Goal: Transaction & Acquisition: Purchase product/service

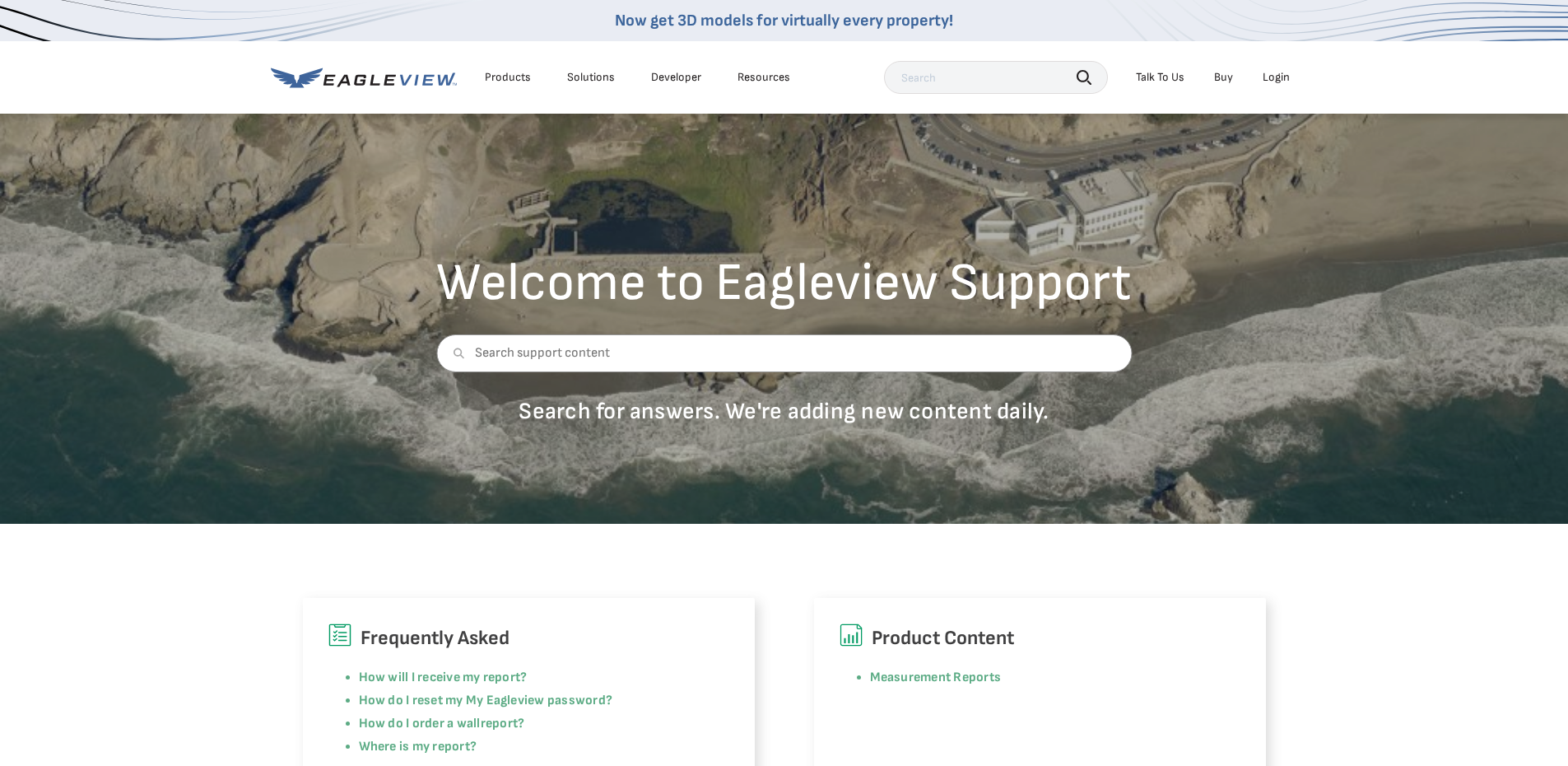
click at [1224, 79] on link "Buy" at bounding box center [1223, 77] width 19 height 14
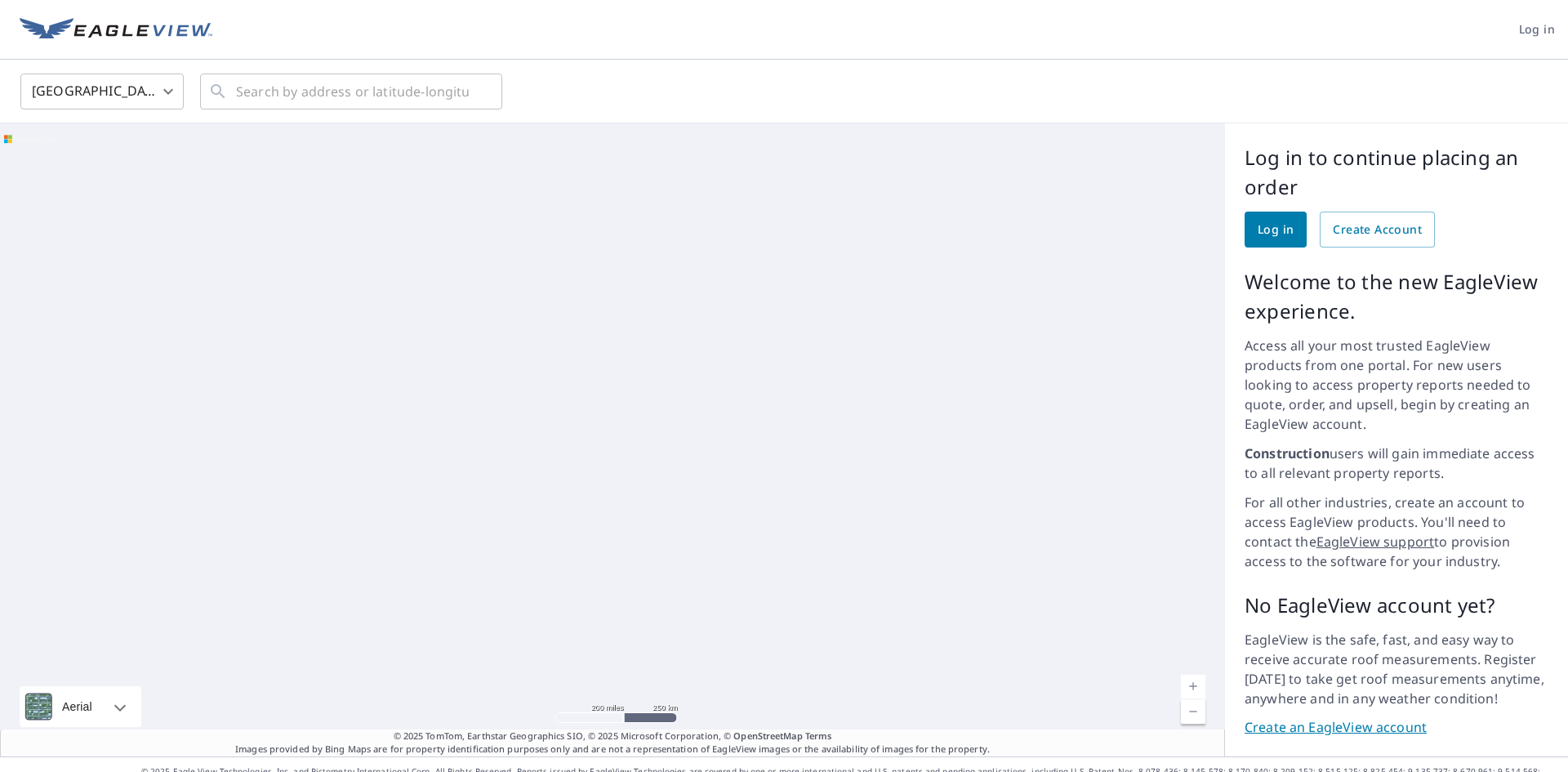
click at [1264, 232] on span "Log in" at bounding box center [1275, 229] width 36 height 20
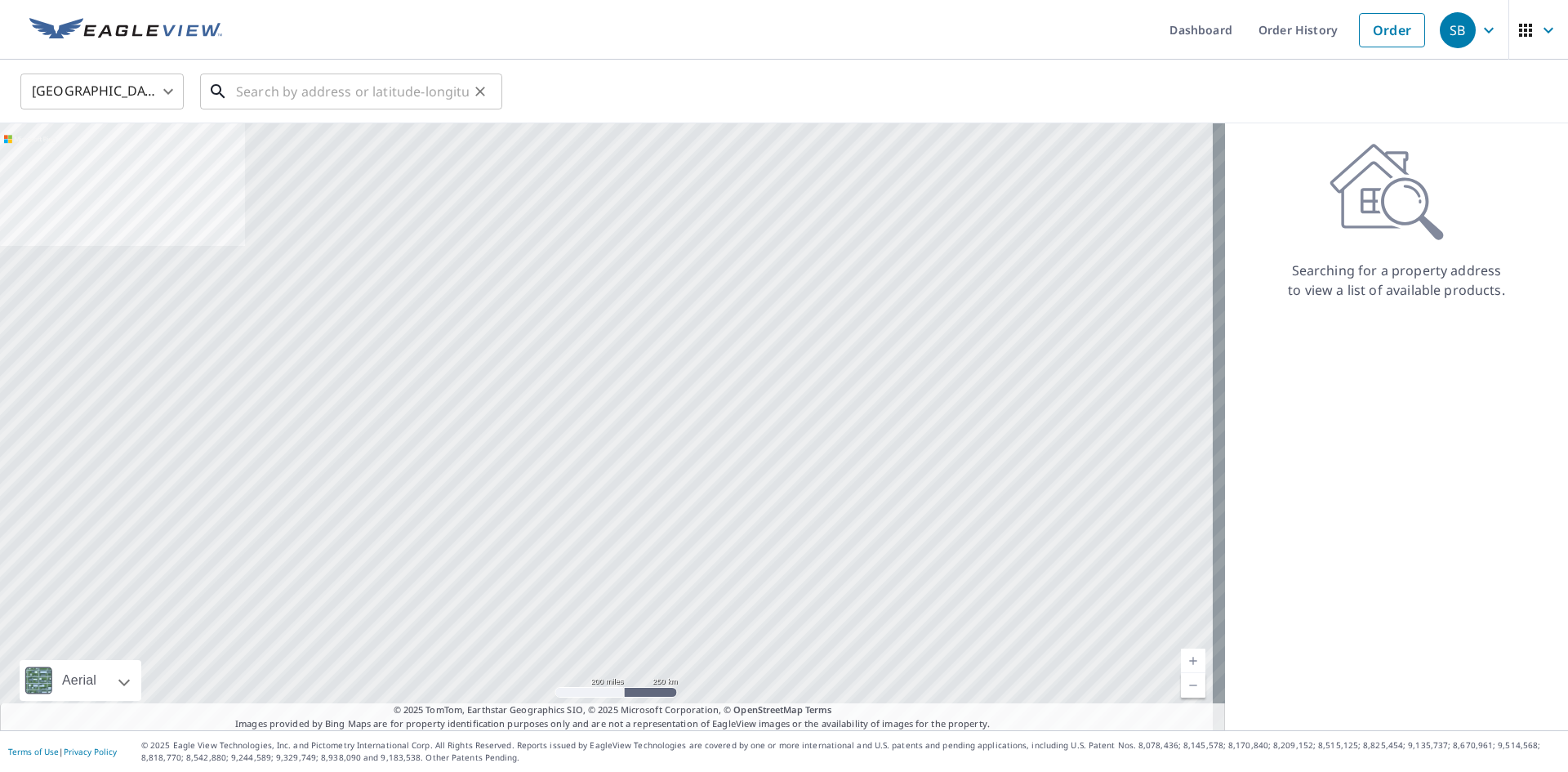
click at [276, 96] on input "text" at bounding box center [351, 91] width 233 height 46
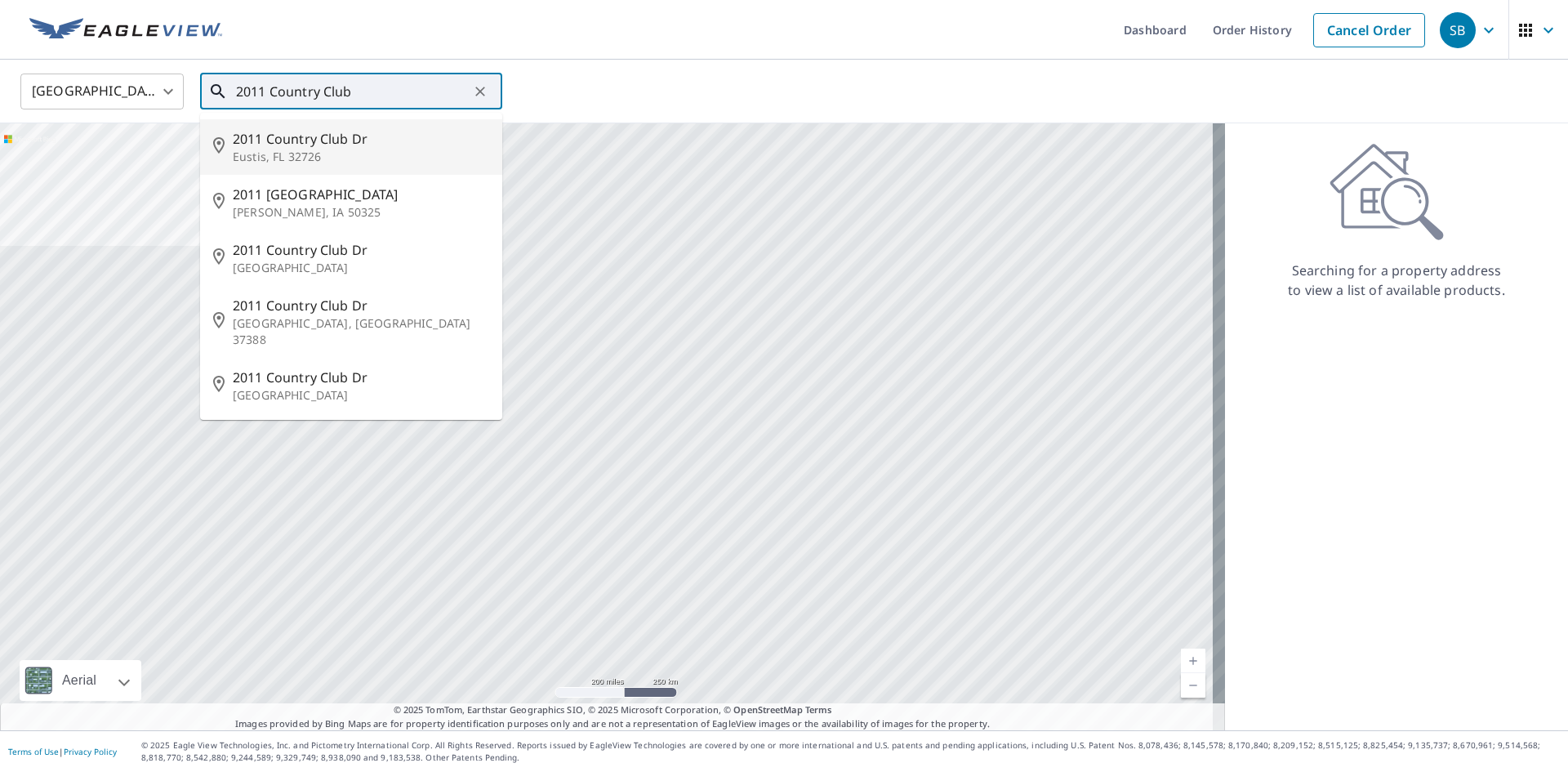
click at [265, 147] on span "2011 Country Club Dr" at bounding box center [361, 139] width 256 height 20
type input "2011 Country Club Dr Eustis, FL 32726"
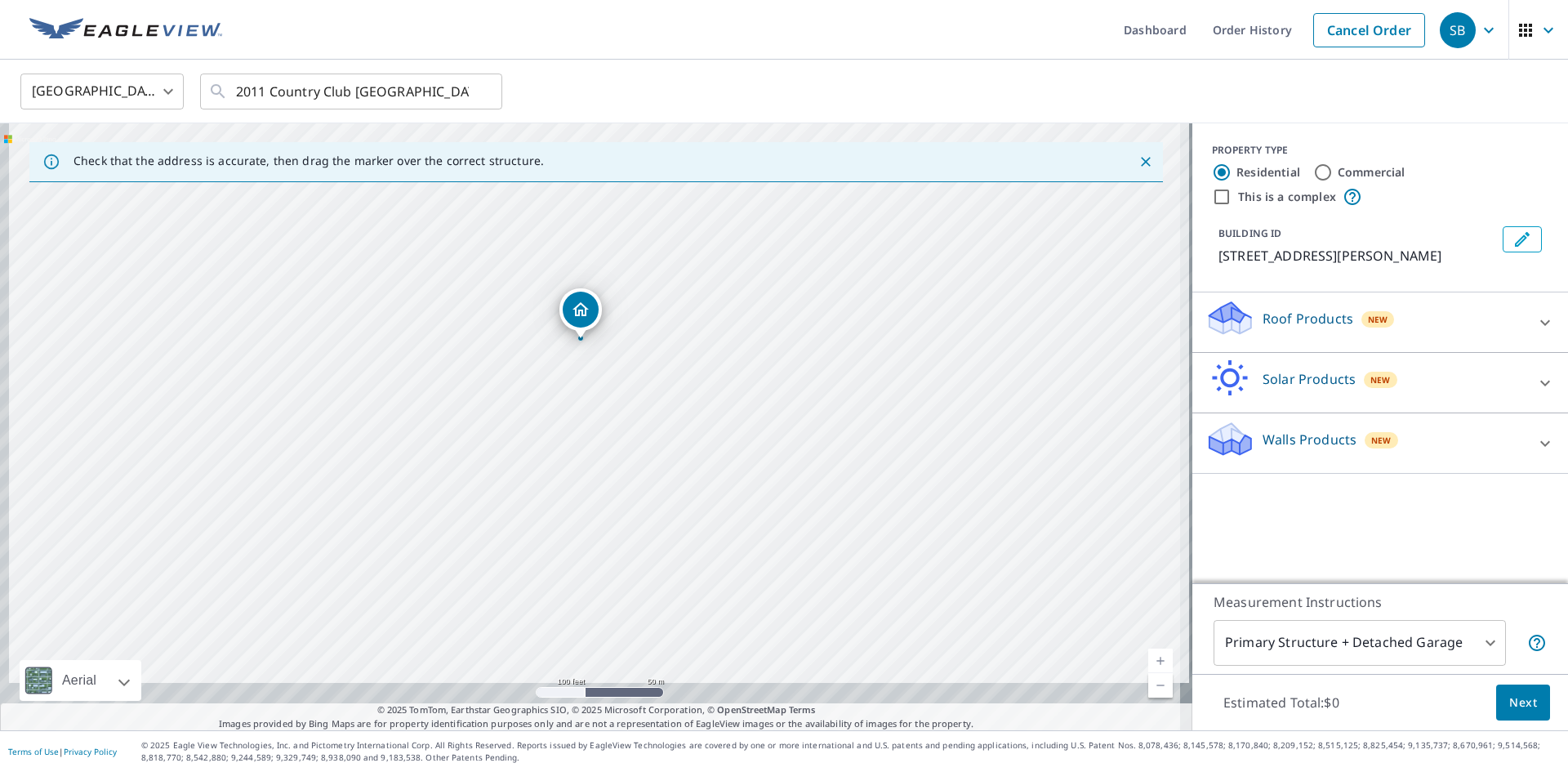
drag, startPoint x: 581, startPoint y: 330, endPoint x: 597, endPoint y: 242, distance: 89.4
click at [597, 242] on div "2011 Country Club Dr Eustis, FL 32726" at bounding box center [595, 426] width 1192 height 607
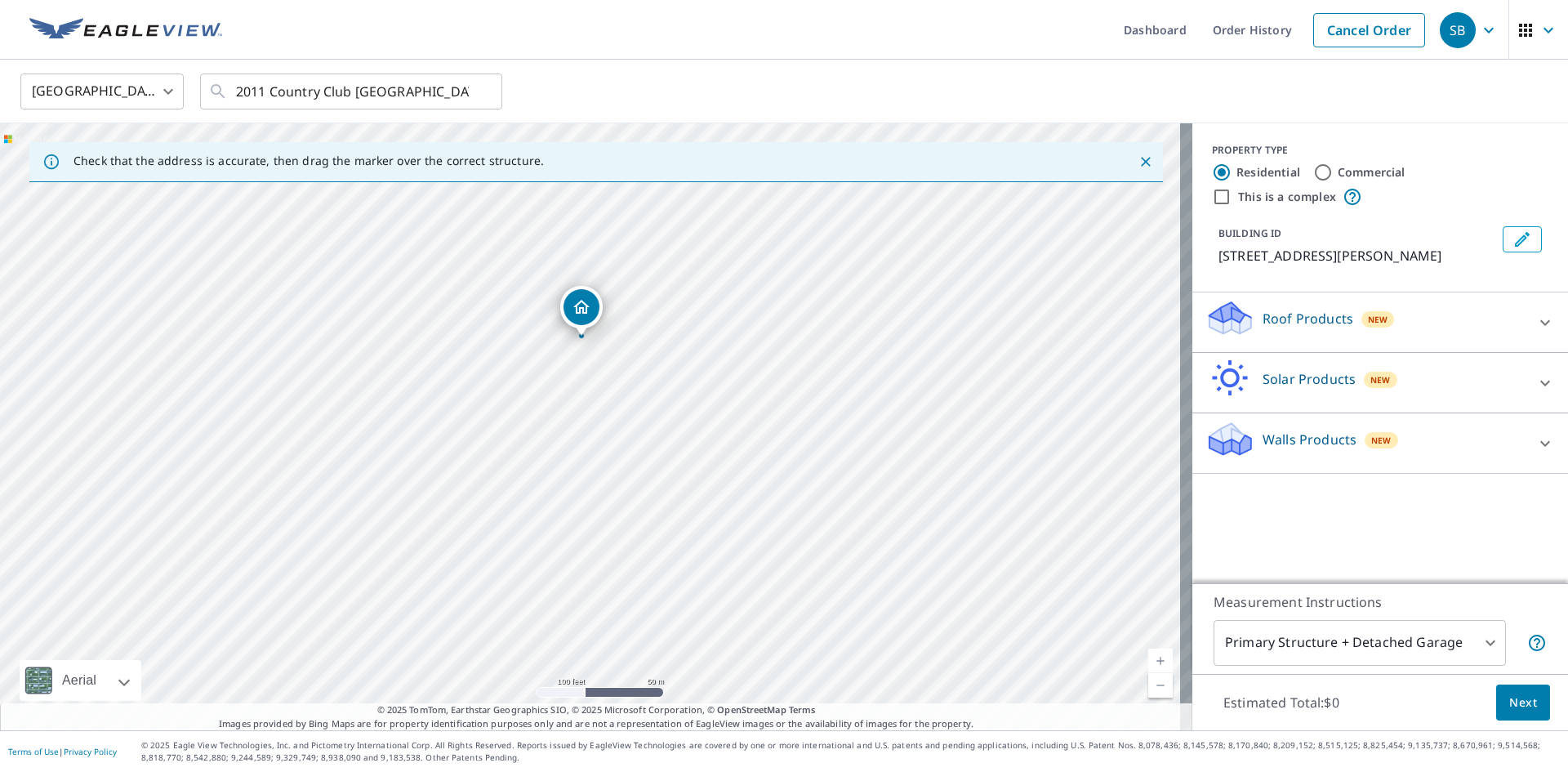
click at [1309, 318] on p "Roof Products" at bounding box center [1307, 318] width 90 height 20
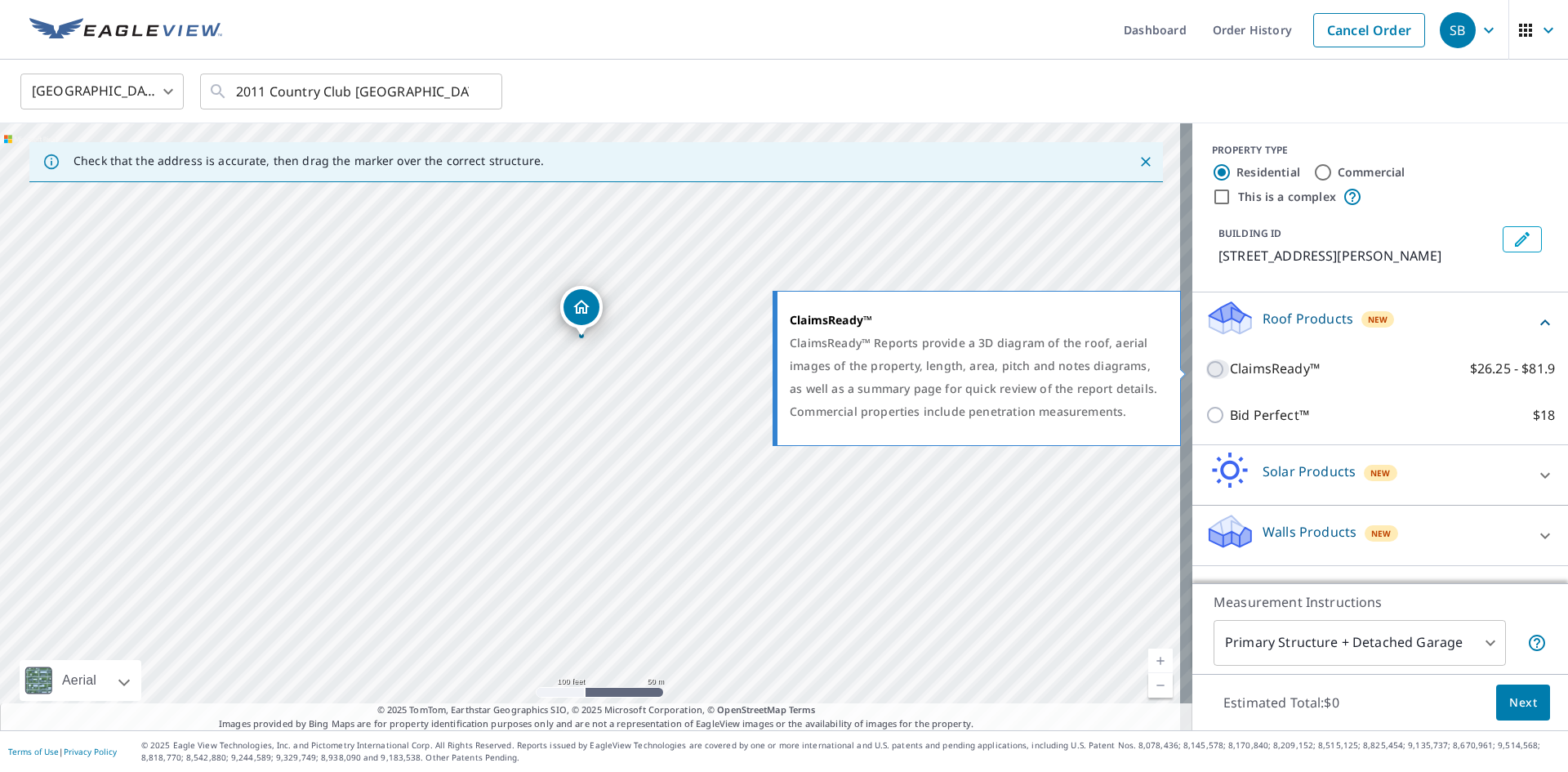
click at [1205, 369] on input "ClaimsReady™ $26.25 - $81.9" at bounding box center [1218, 368] width 25 height 20
checkbox input "true"
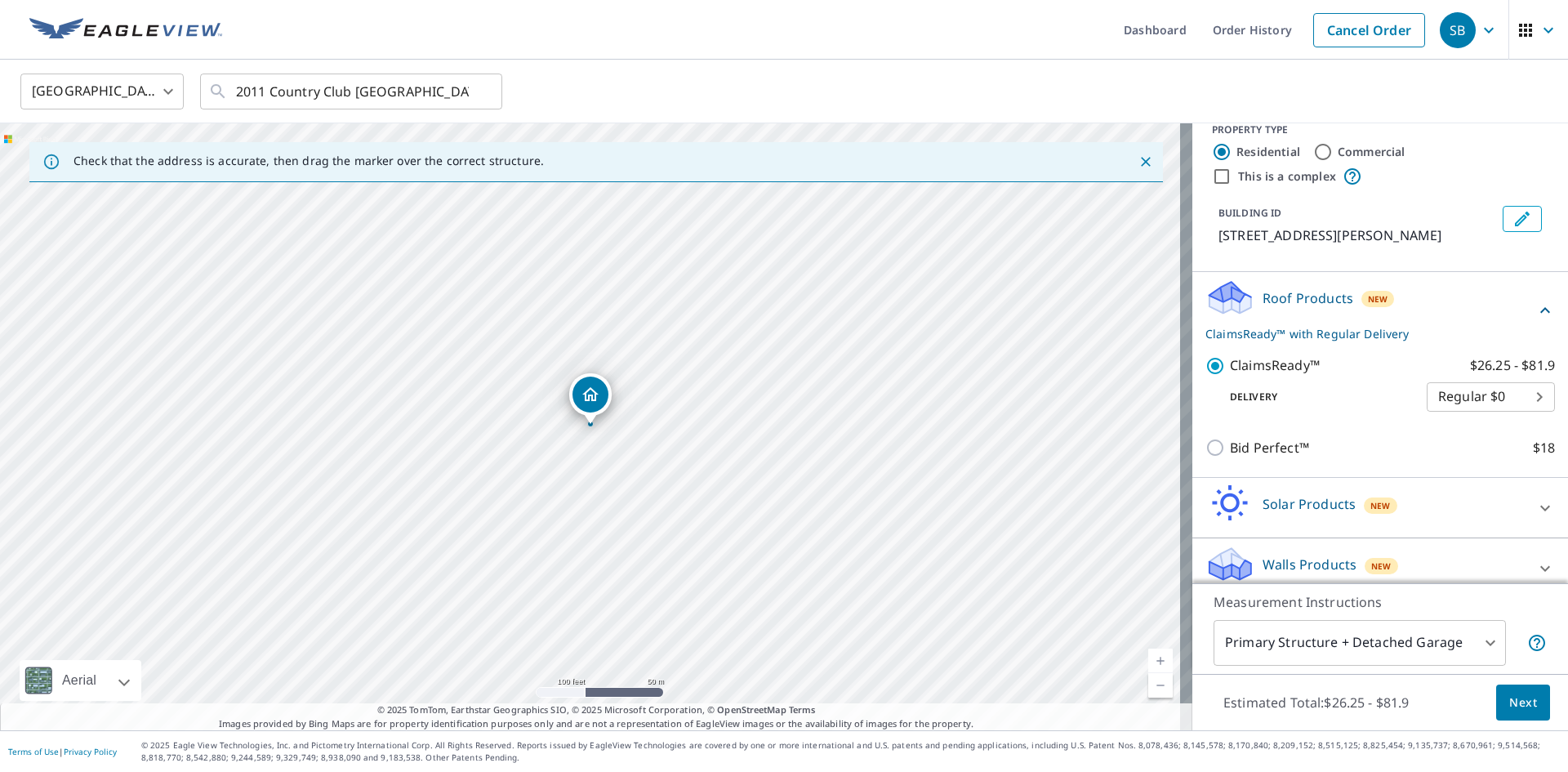
scroll to position [36, 0]
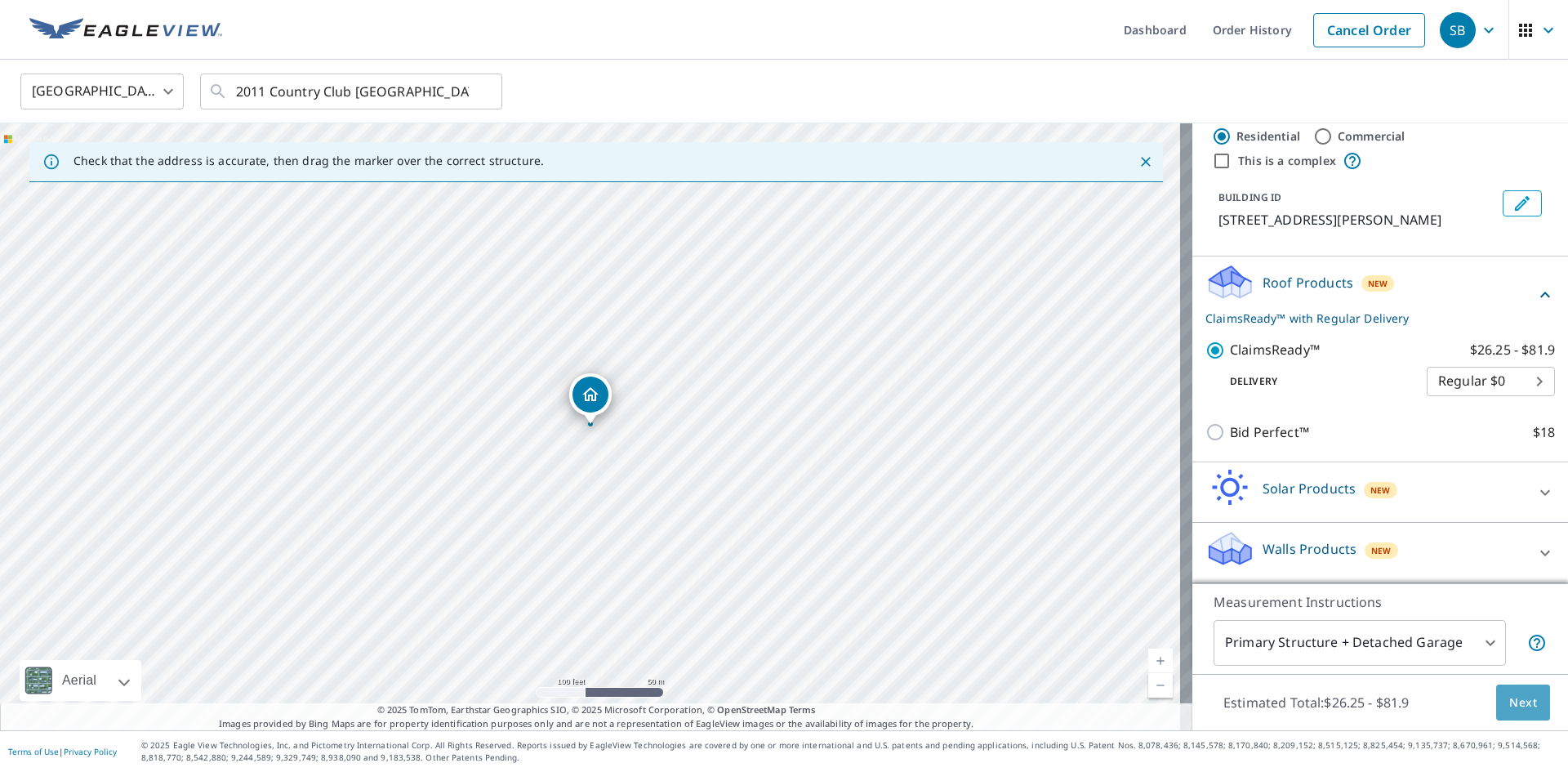
click at [1510, 699] on span "Next" at bounding box center [1522, 702] width 28 height 20
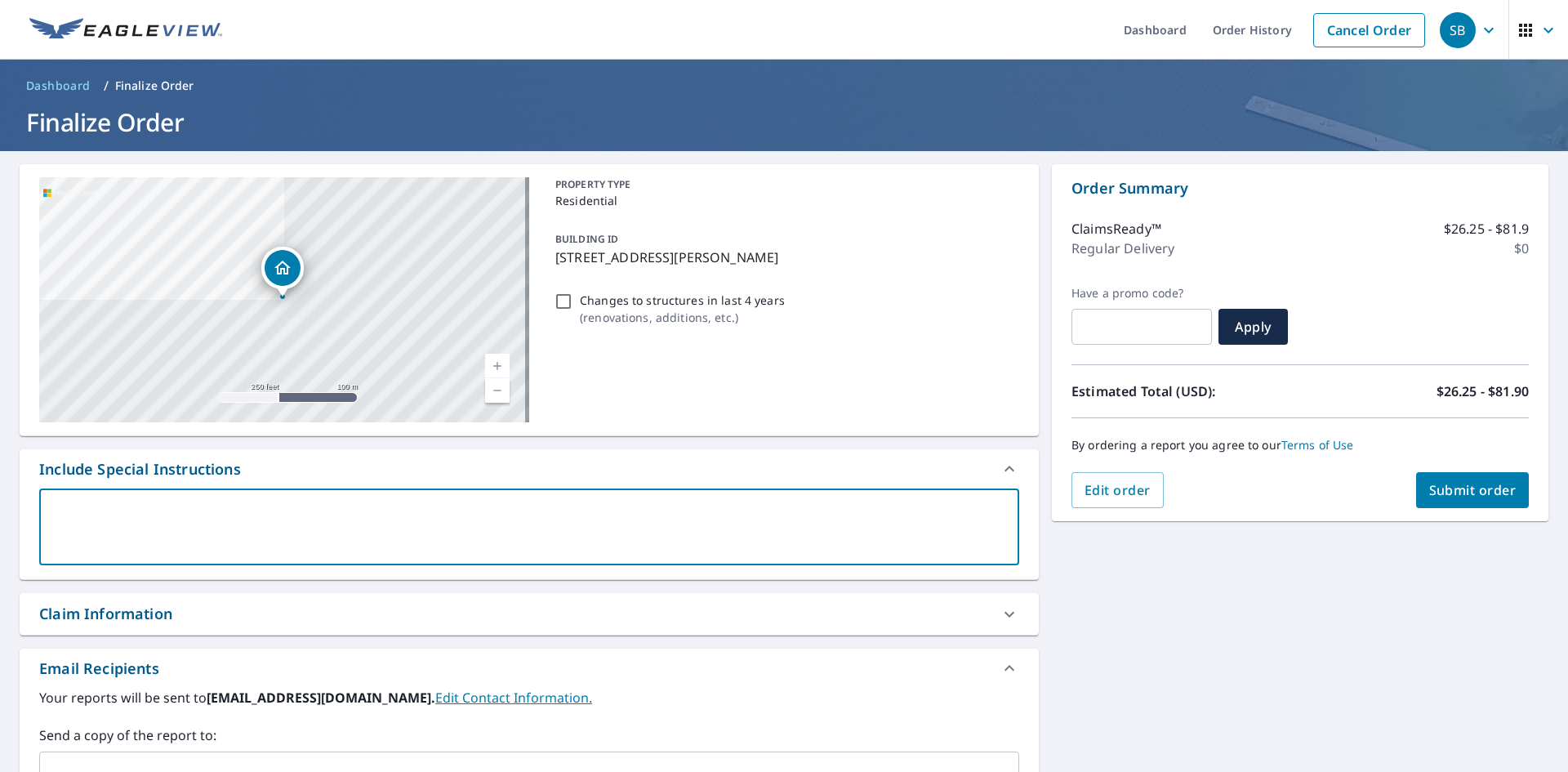
click at [142, 516] on textarea at bounding box center [529, 527] width 957 height 47
type textarea "2"
type textarea "x"
type textarea "20"
type textarea "x"
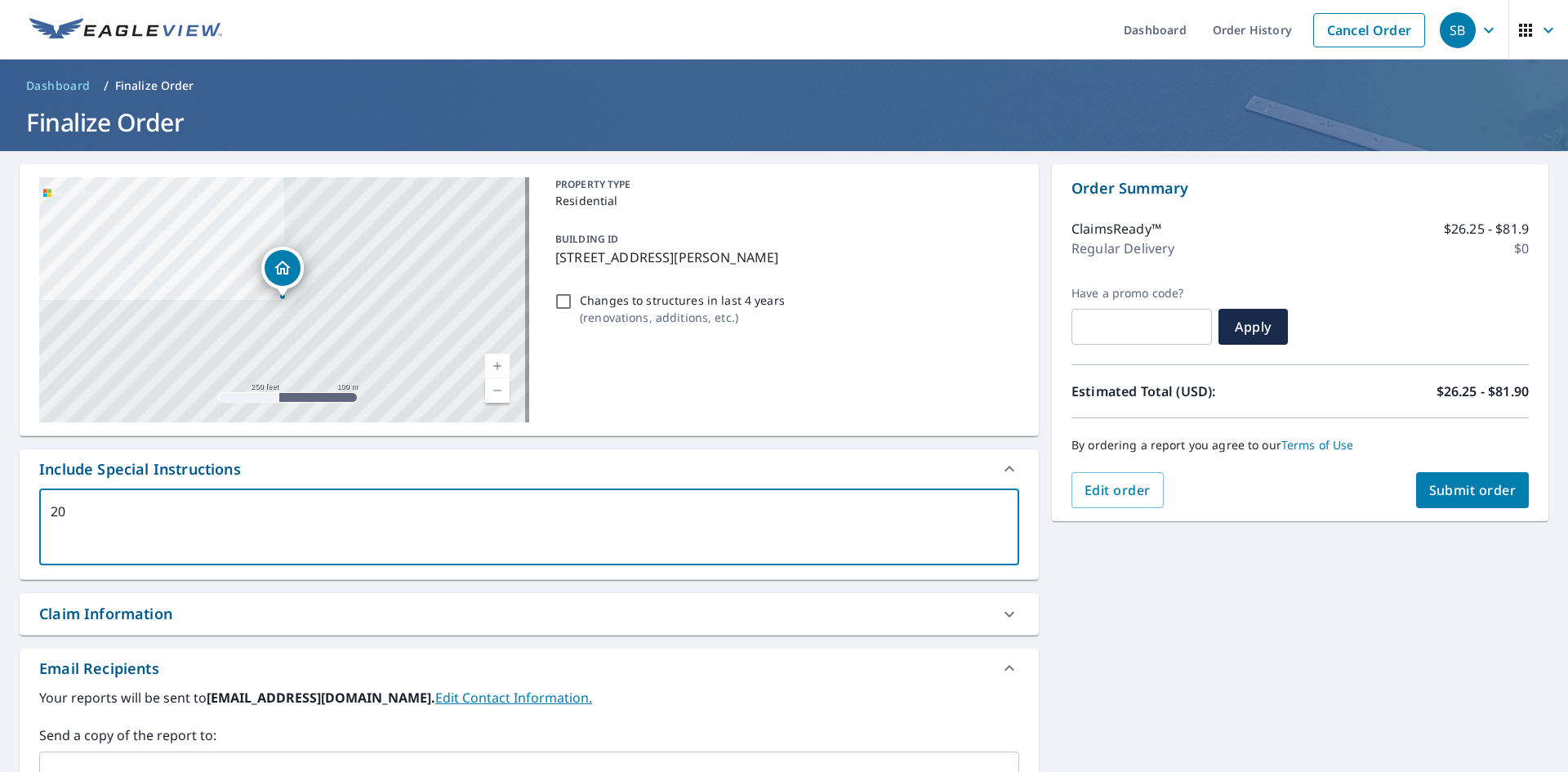
type textarea "202"
type textarea "x"
type textarea "2025"
type textarea "x"
type textarea "2025."
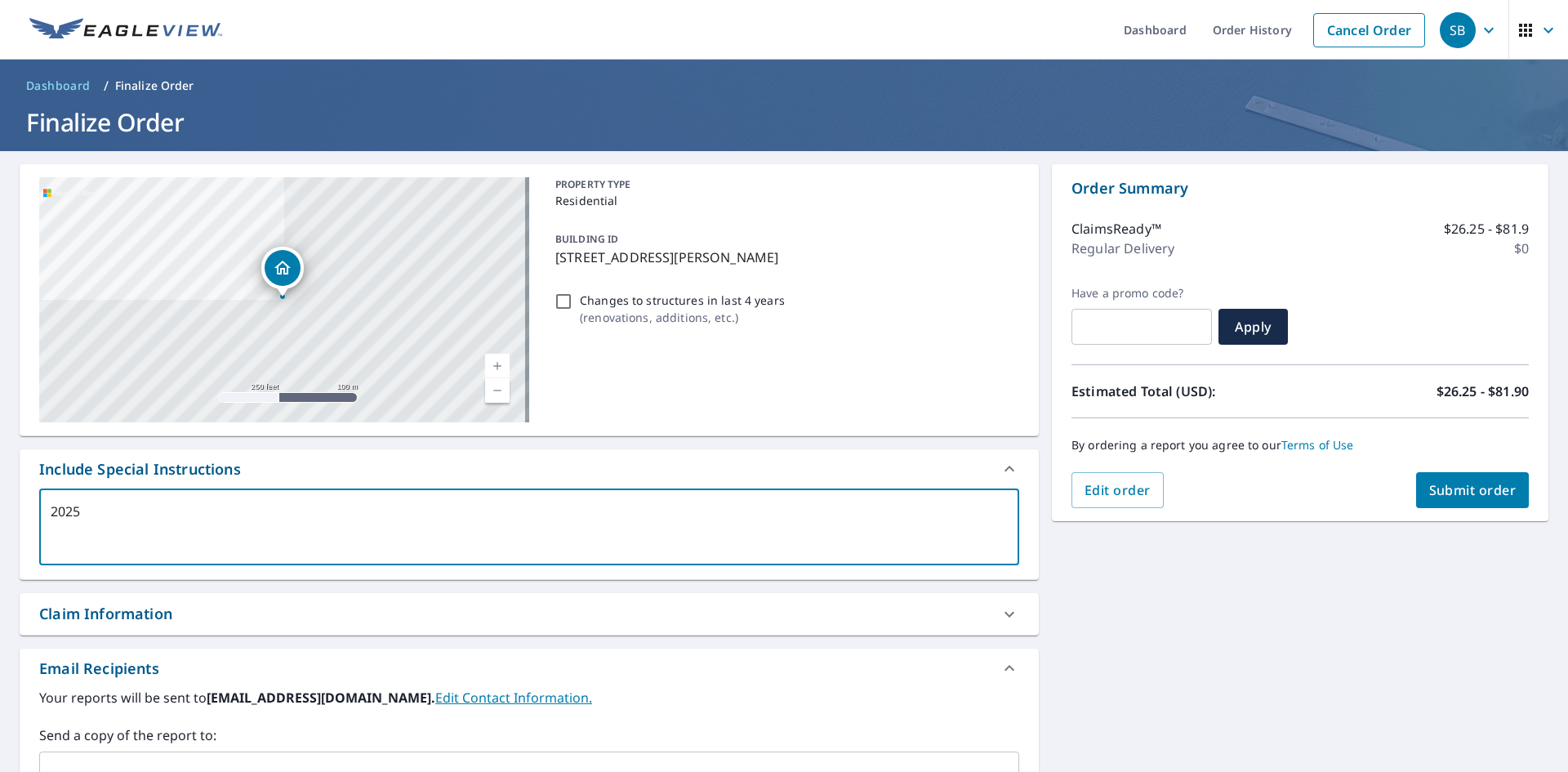
type textarea "x"
type textarea "2025.2"
type textarea "x"
type textarea "2025.25"
type textarea "x"
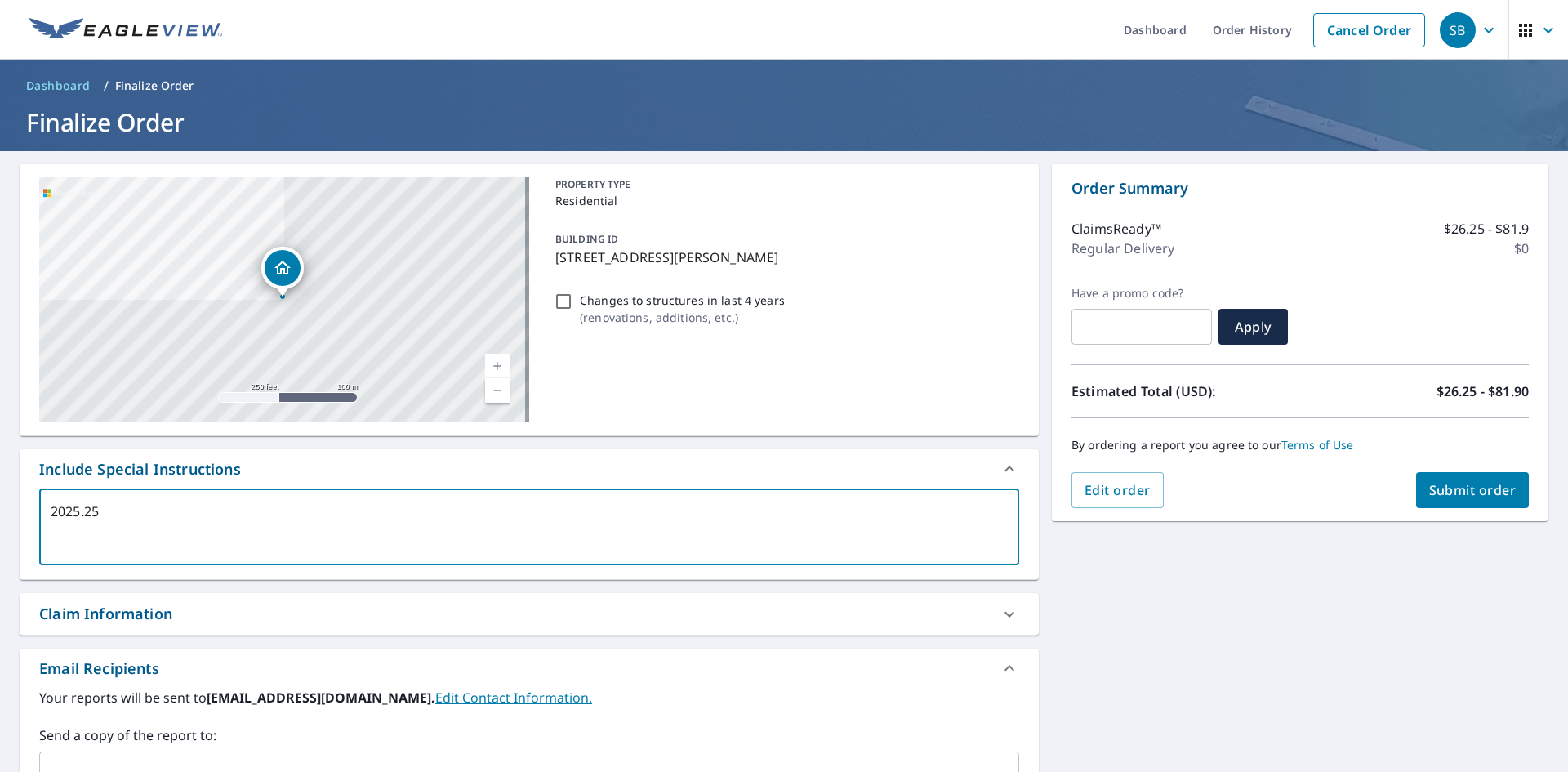
type textarea "2025.255"
type textarea "x"
type textarea "2025.2557"
type textarea "x"
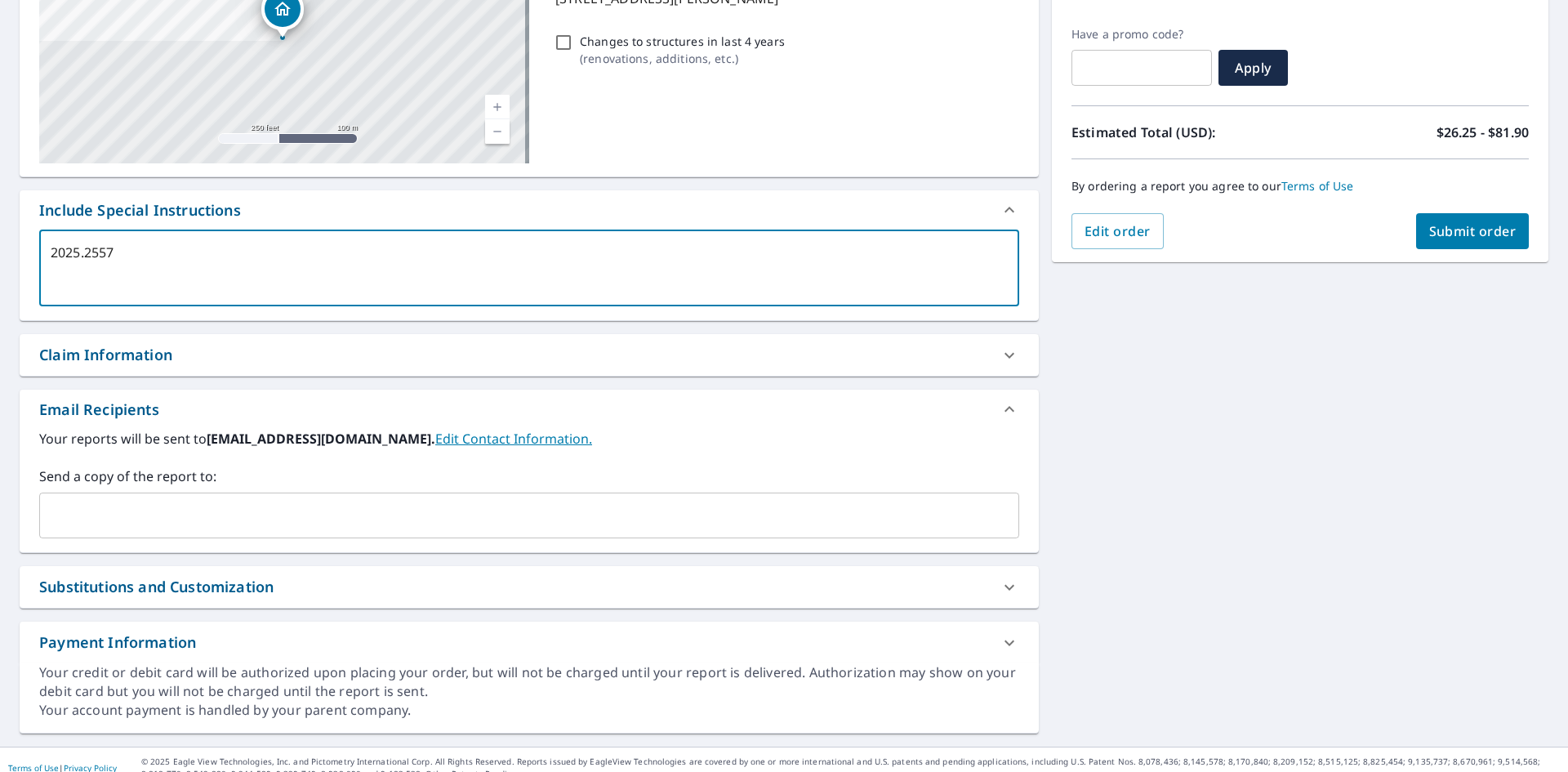
scroll to position [272, 0]
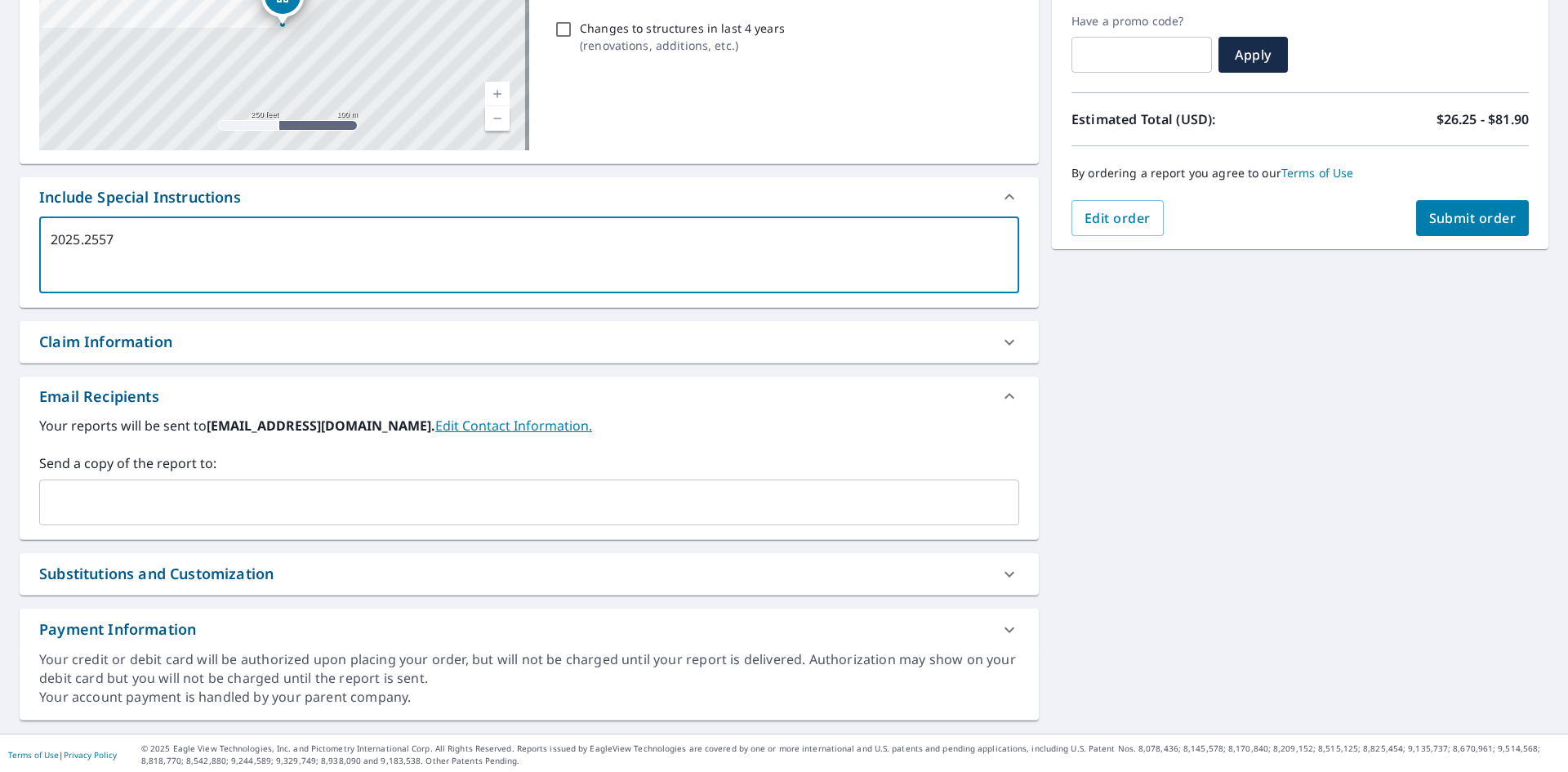
type textarea "2025.2557"
click at [237, 342] on div "Claim Information" at bounding box center [514, 341] width 951 height 22
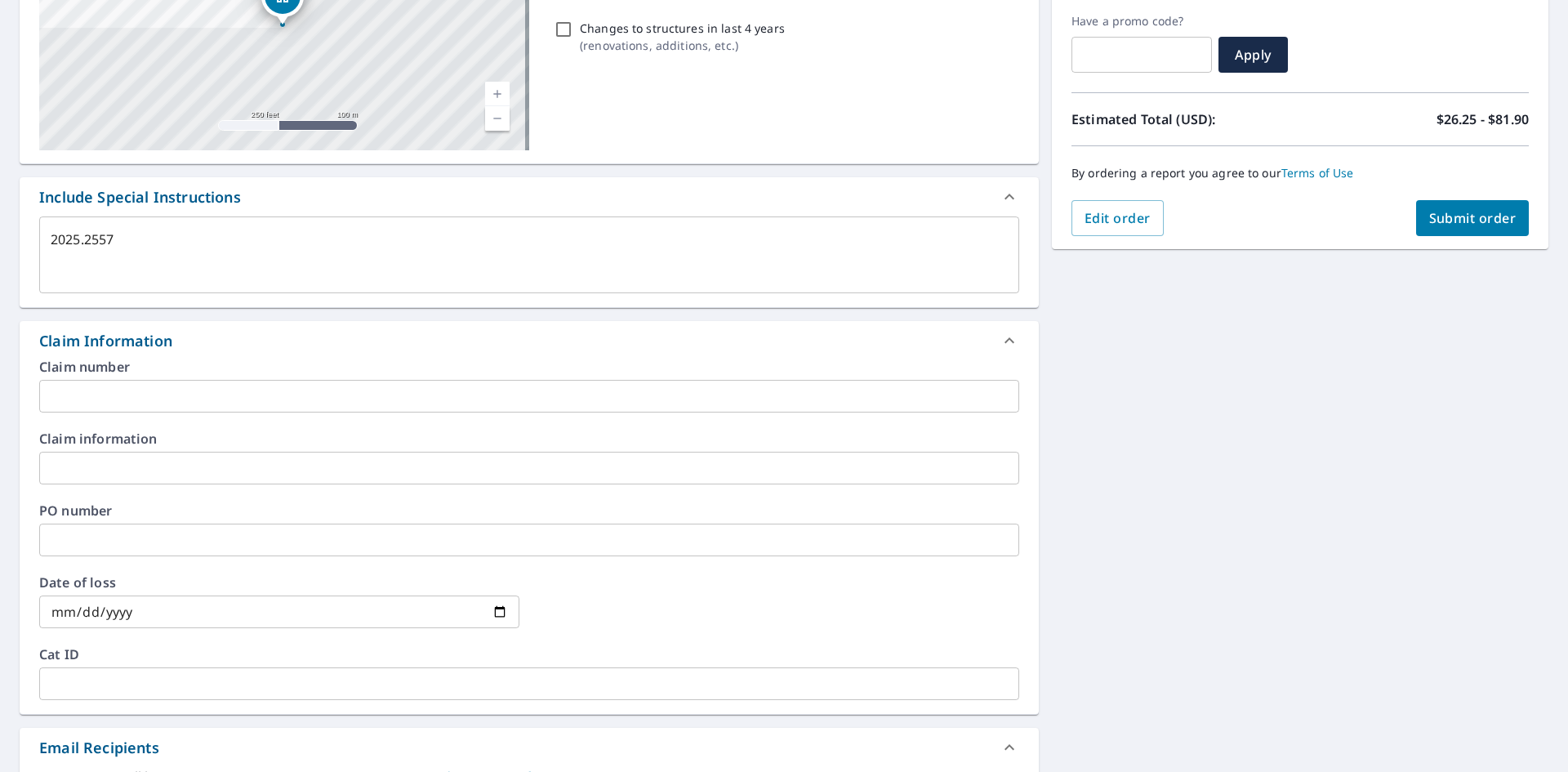
click at [124, 539] on input "text" at bounding box center [529, 539] width 980 height 32
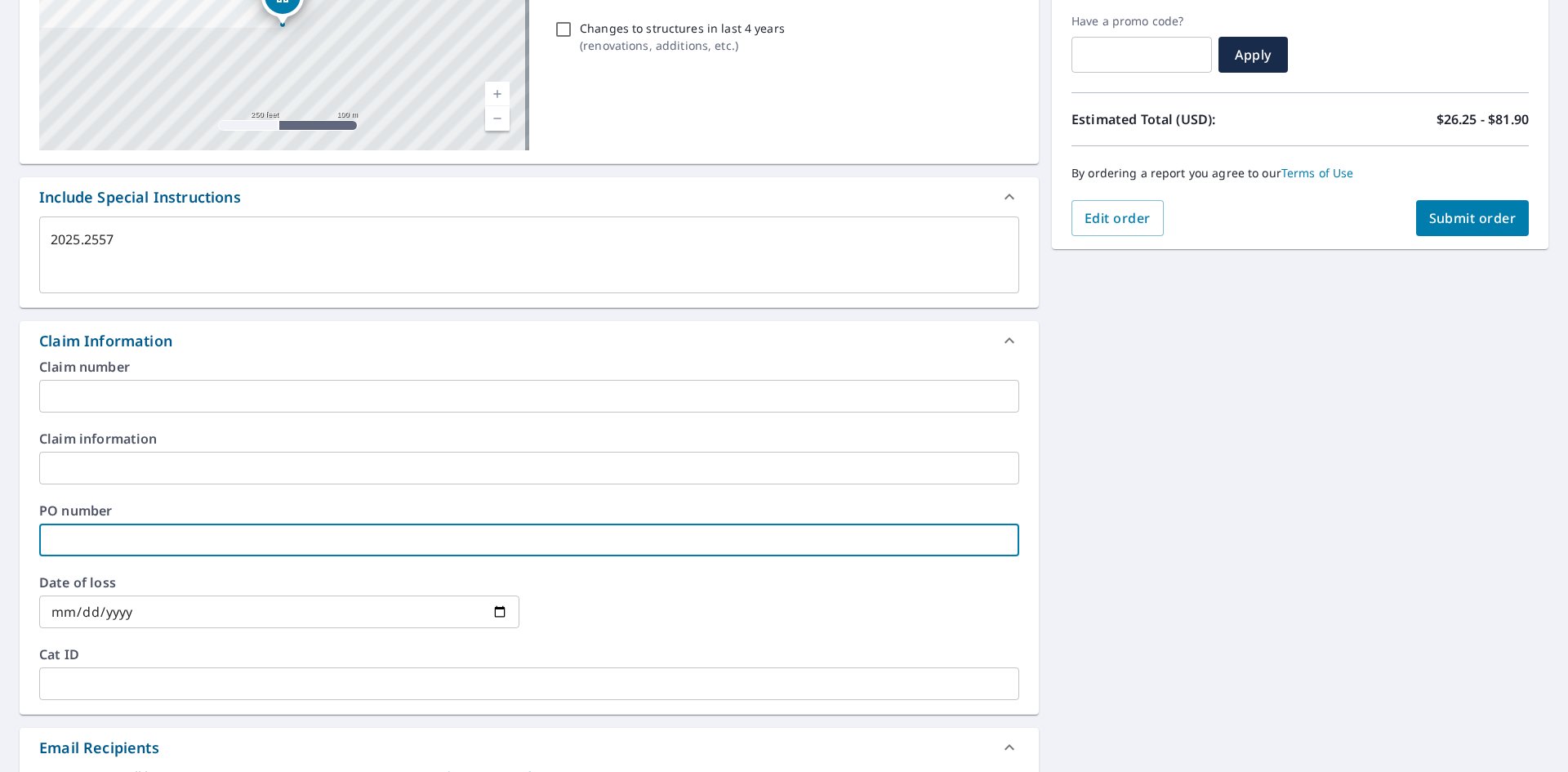
type textarea "x"
type input "2"
type textarea "x"
type input "20"
type textarea "x"
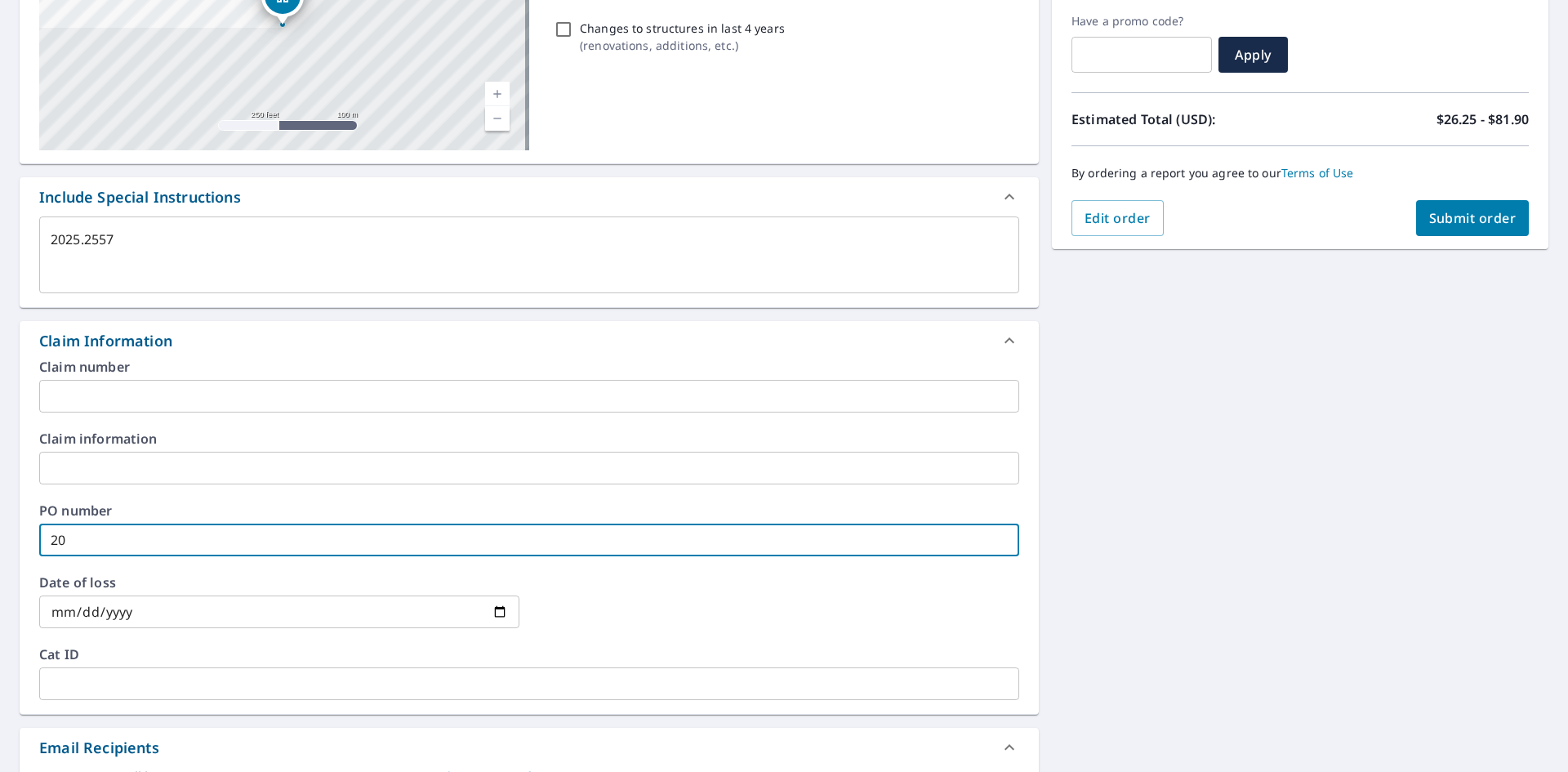
type input "202"
type textarea "x"
type input "2025"
type textarea "x"
type input "2025."
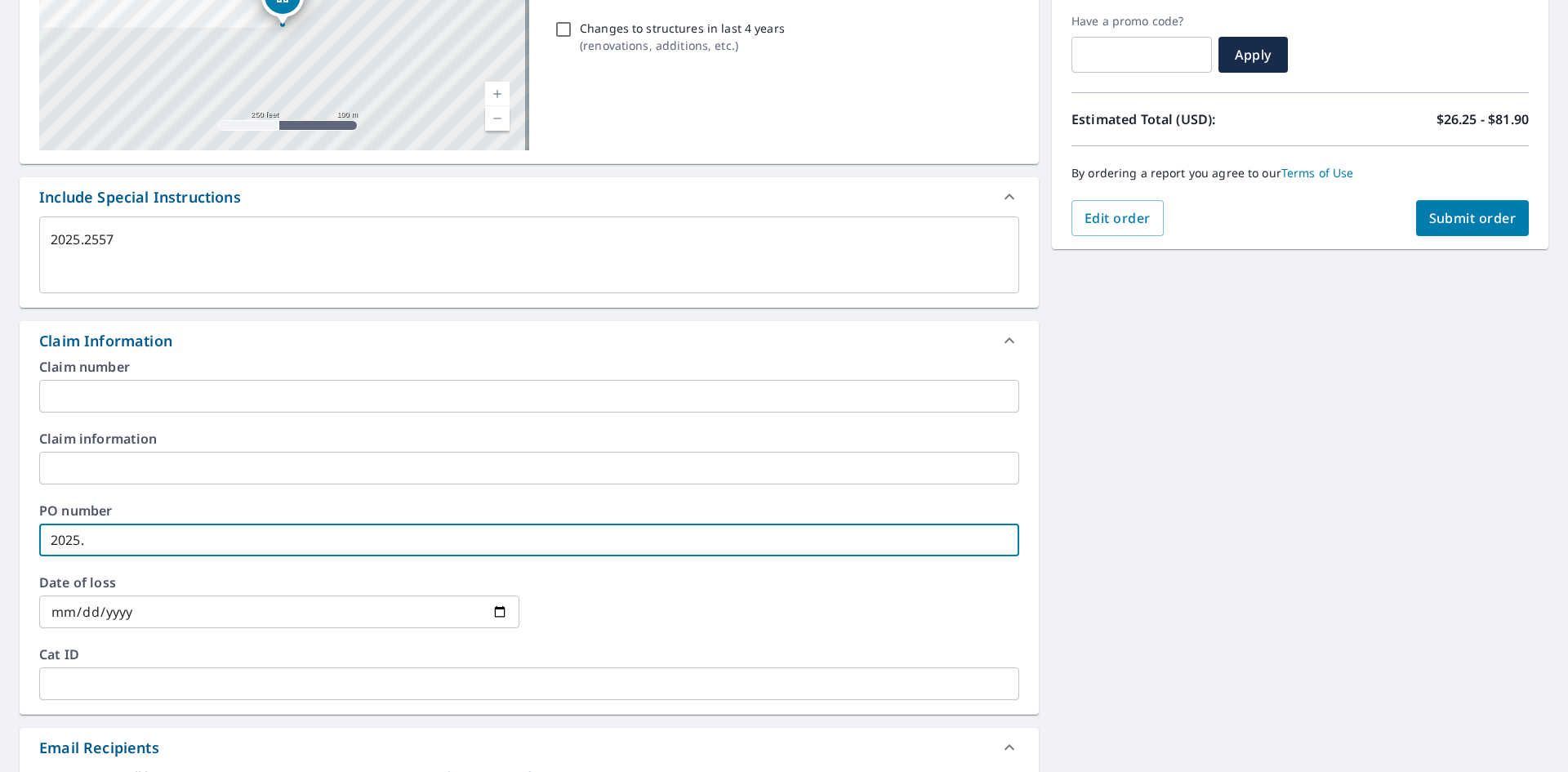
type textarea "x"
type input "2025.2"
type textarea "x"
type input "2025.25"
type textarea "x"
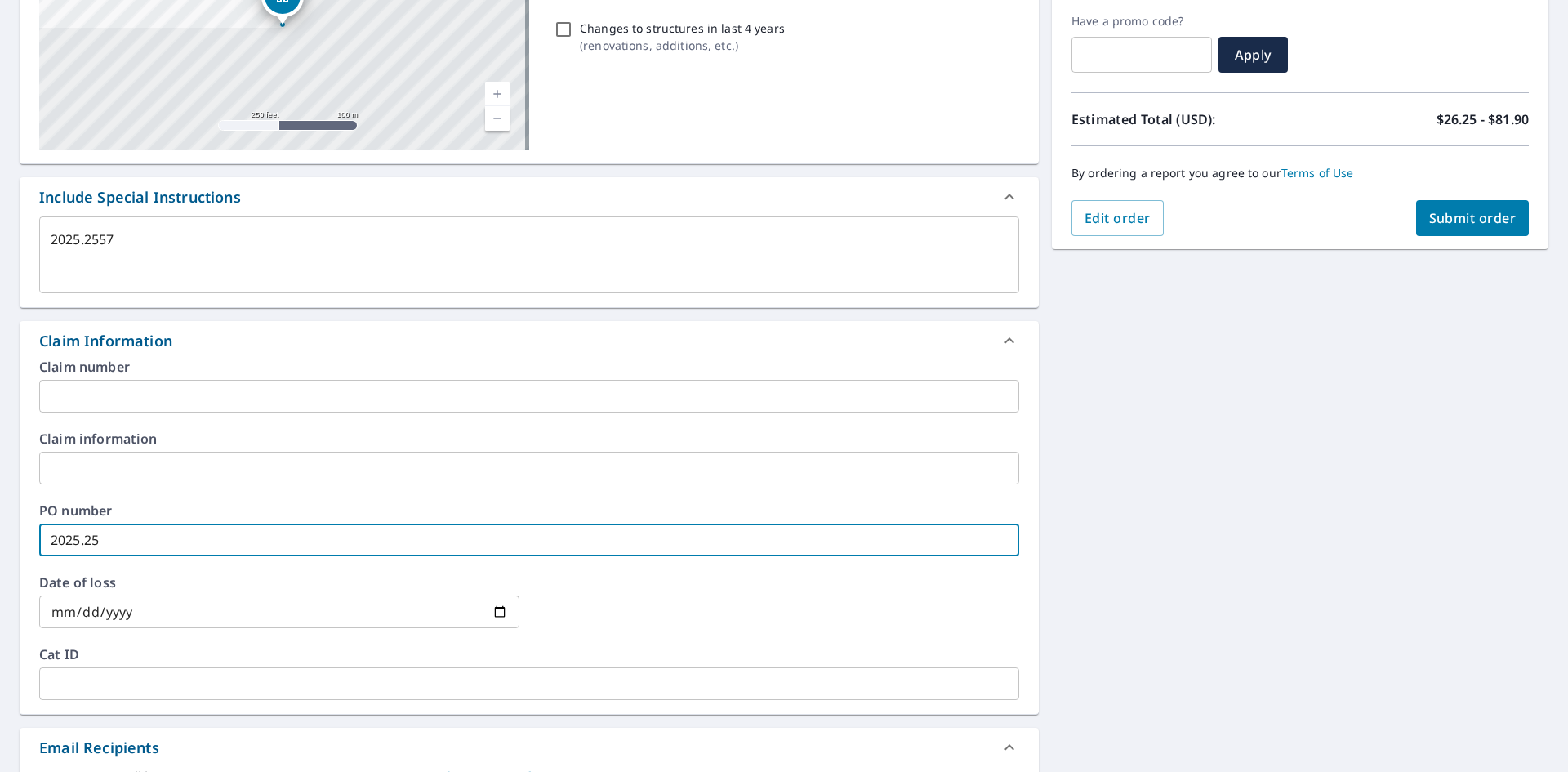
type input "2025.255"
type textarea "x"
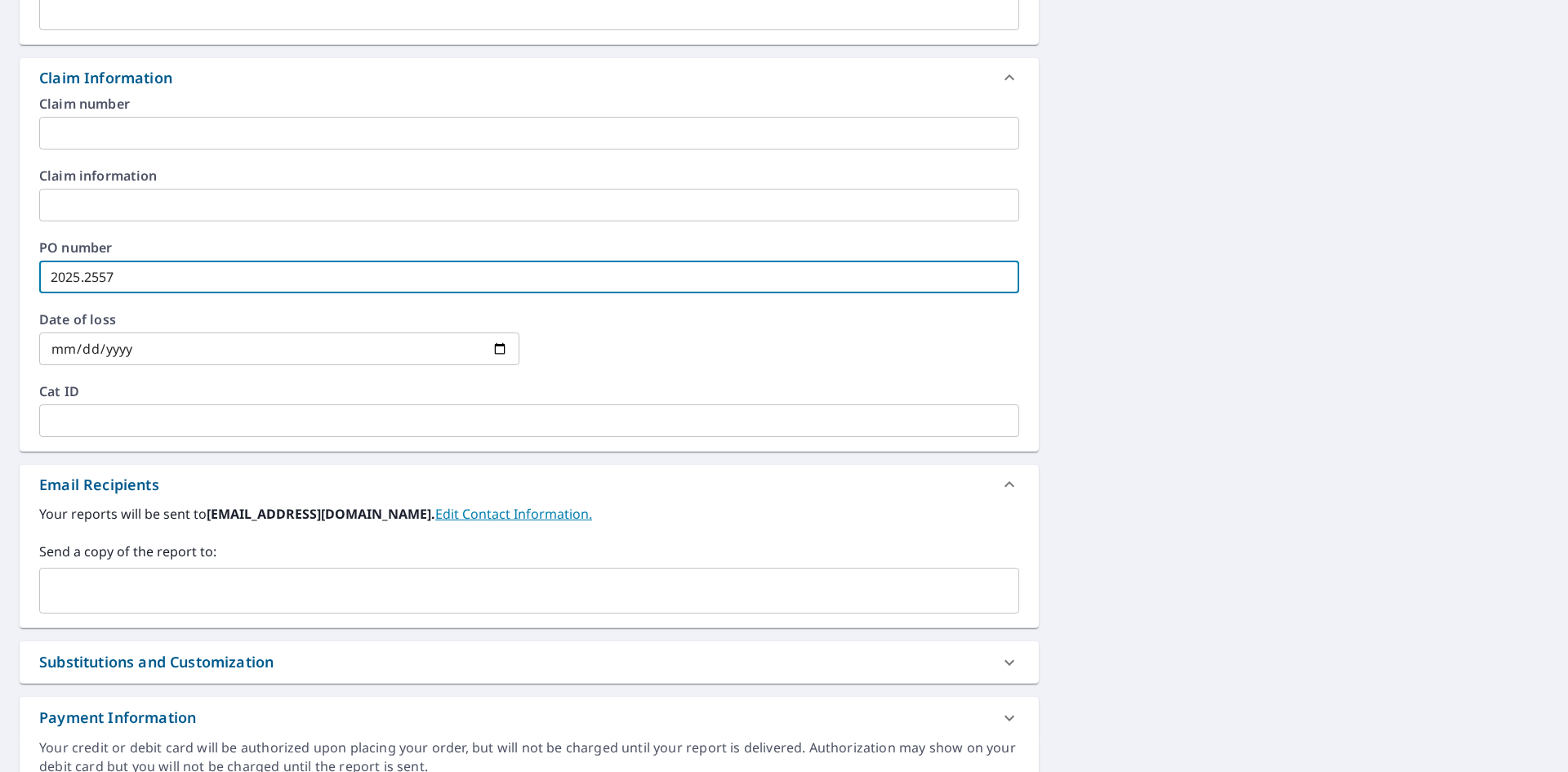
scroll to position [598, 0]
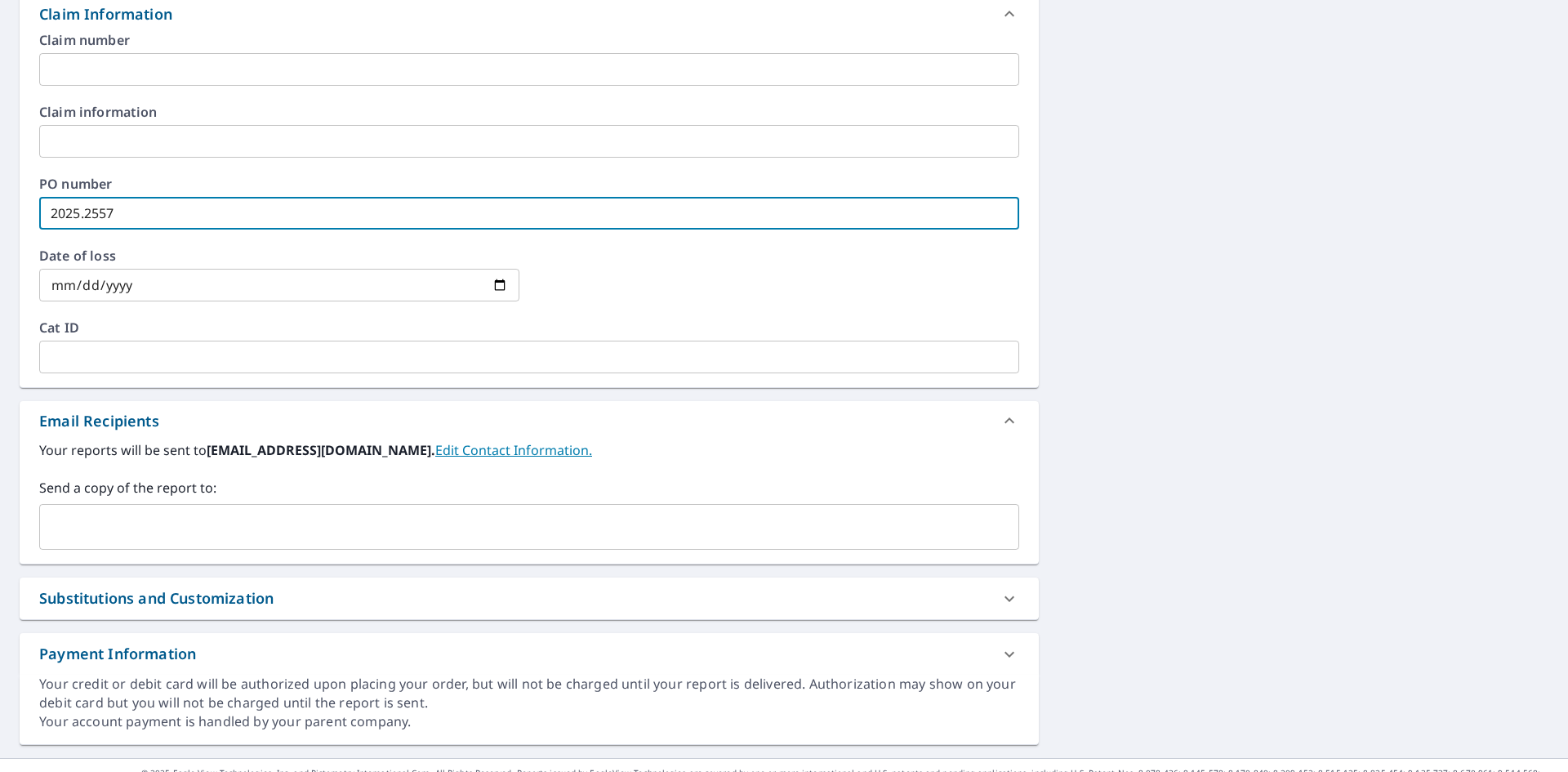
type input "2025.2557"
click at [123, 528] on input "text" at bounding box center [517, 526] width 941 height 31
